Goal: Task Accomplishment & Management: Manage account settings

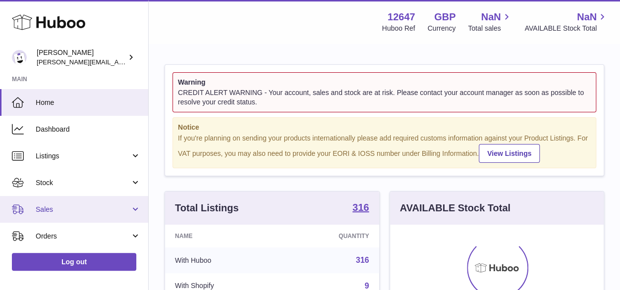
click at [44, 208] on span "Sales" at bounding box center [83, 209] width 95 height 9
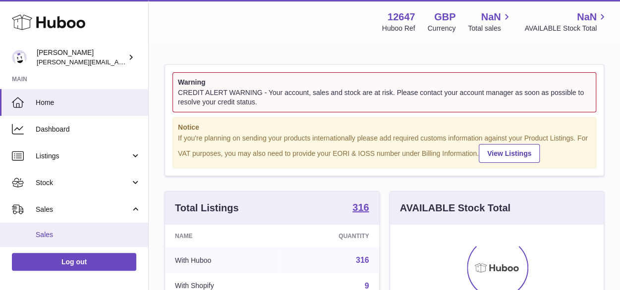
click at [47, 236] on span "Sales" at bounding box center [88, 234] width 105 height 9
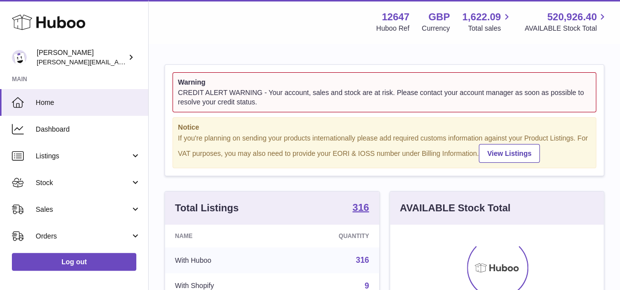
scroll to position [155, 214]
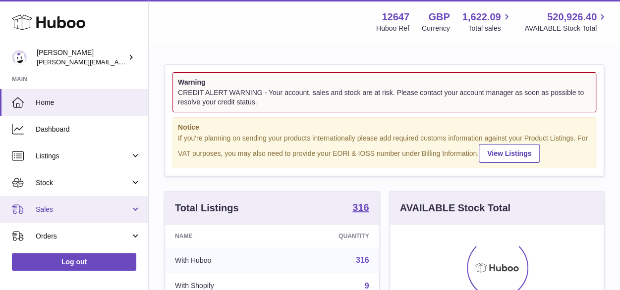
click at [67, 202] on link "Sales" at bounding box center [74, 209] width 148 height 27
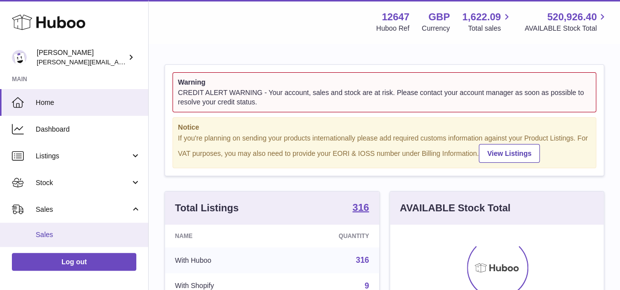
click at [67, 228] on link "Sales" at bounding box center [74, 235] width 148 height 24
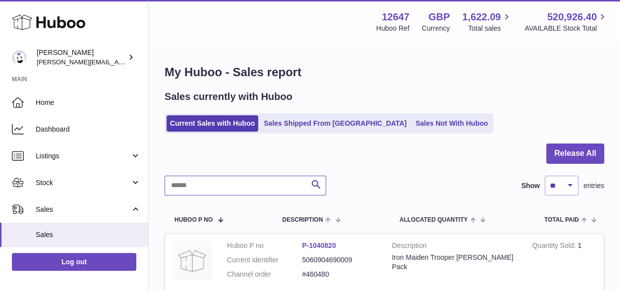
type input "**********"
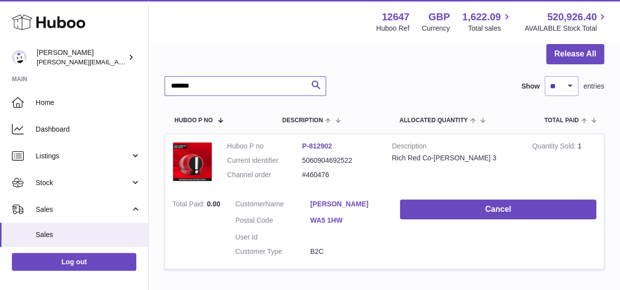
scroll to position [168, 0]
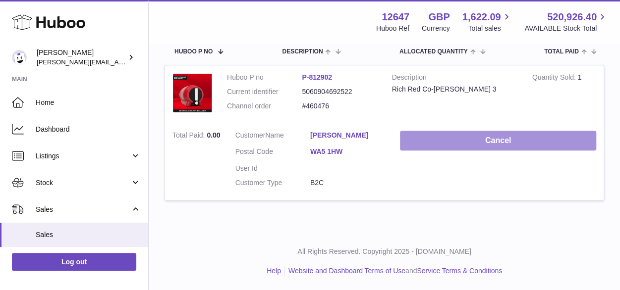
type input "*******"
click at [493, 138] on button "Cancel" at bounding box center [498, 141] width 196 height 20
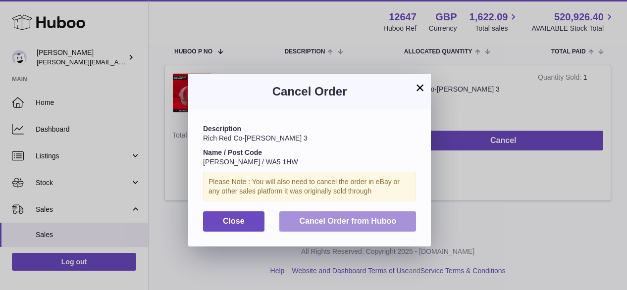
click at [315, 224] on span "Cancel Order from Huboo" at bounding box center [347, 221] width 97 height 8
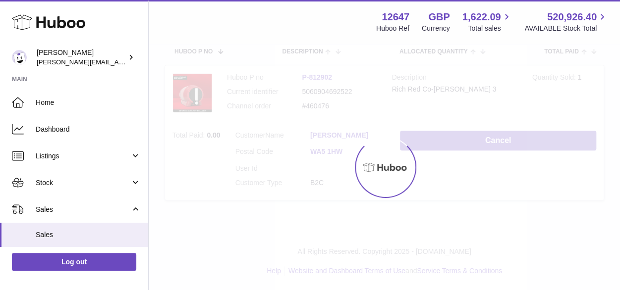
scroll to position [21, 0]
